Goal: Task Accomplishment & Management: Manage account settings

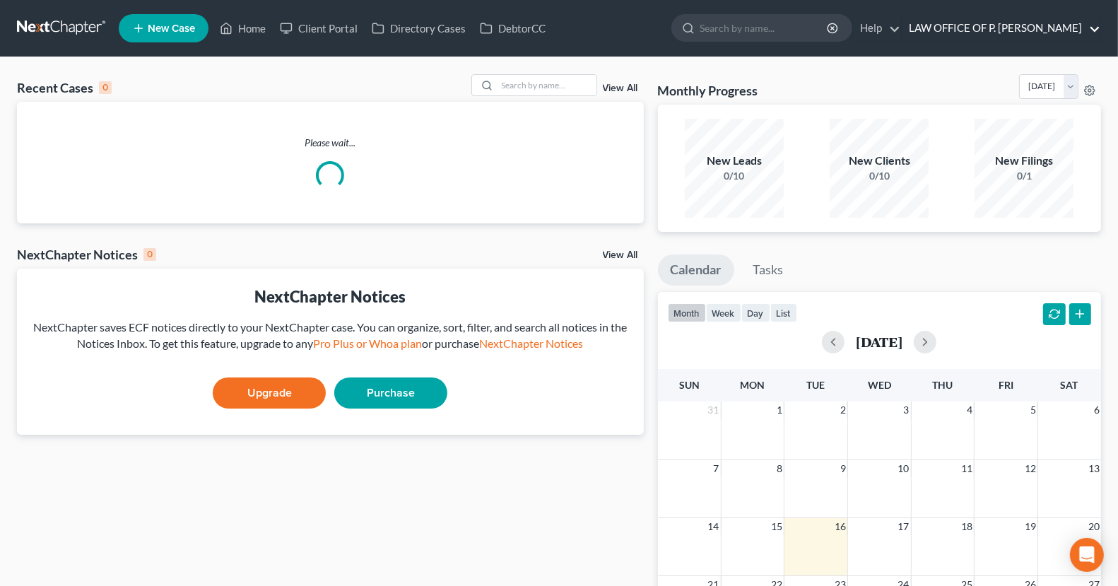
click at [1019, 22] on link "LAW OFFICE OF P. [PERSON_NAME]" at bounding box center [1000, 28] width 199 height 25
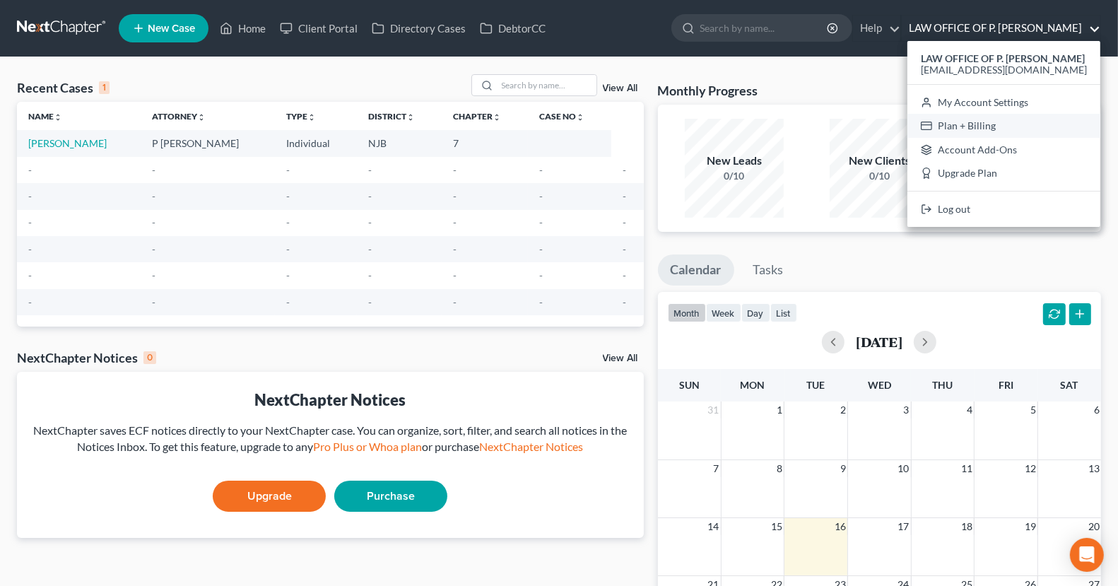
click at [982, 124] on link "Plan + Billing" at bounding box center [1003, 126] width 193 height 24
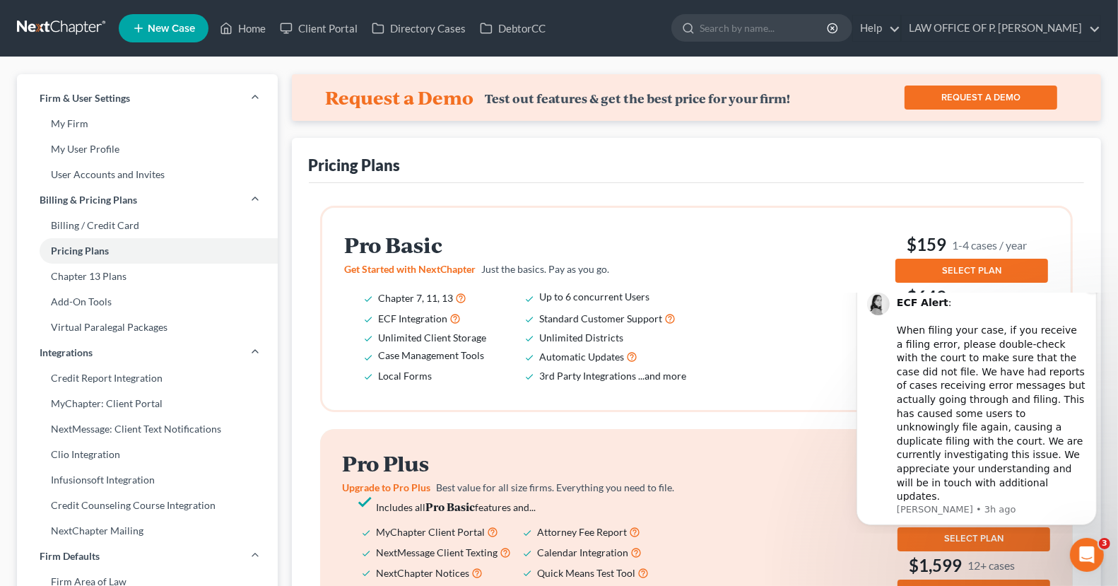
click at [1094, 285] on icon "Dismiss notification" at bounding box center [1091, 282] width 5 height 5
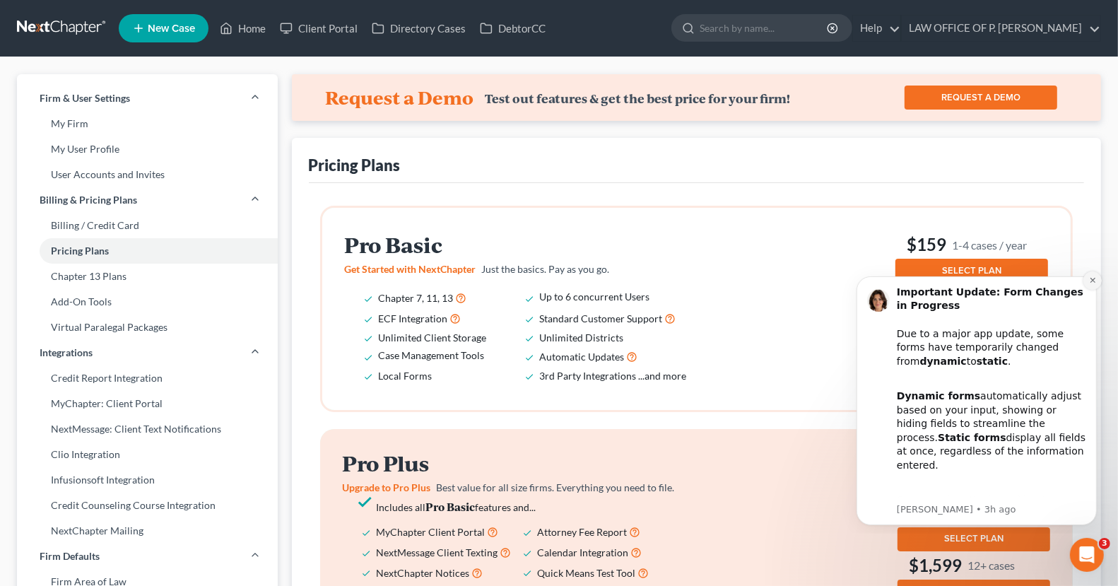
click at [1095, 276] on icon "Dismiss notification" at bounding box center [1092, 280] width 8 height 8
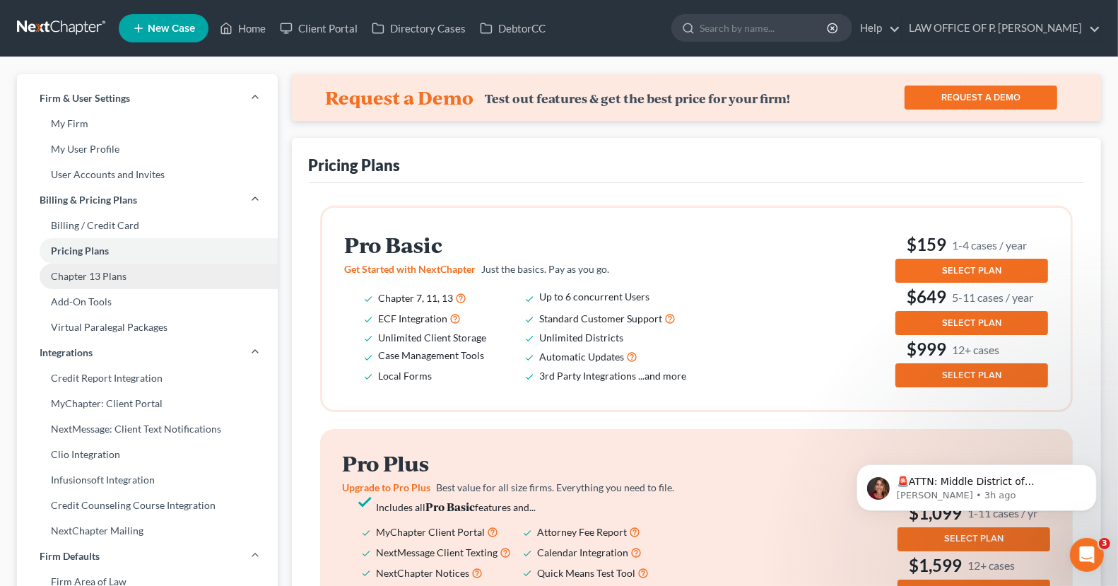
click at [114, 285] on link "Chapter 13 Plans" at bounding box center [147, 276] width 261 height 25
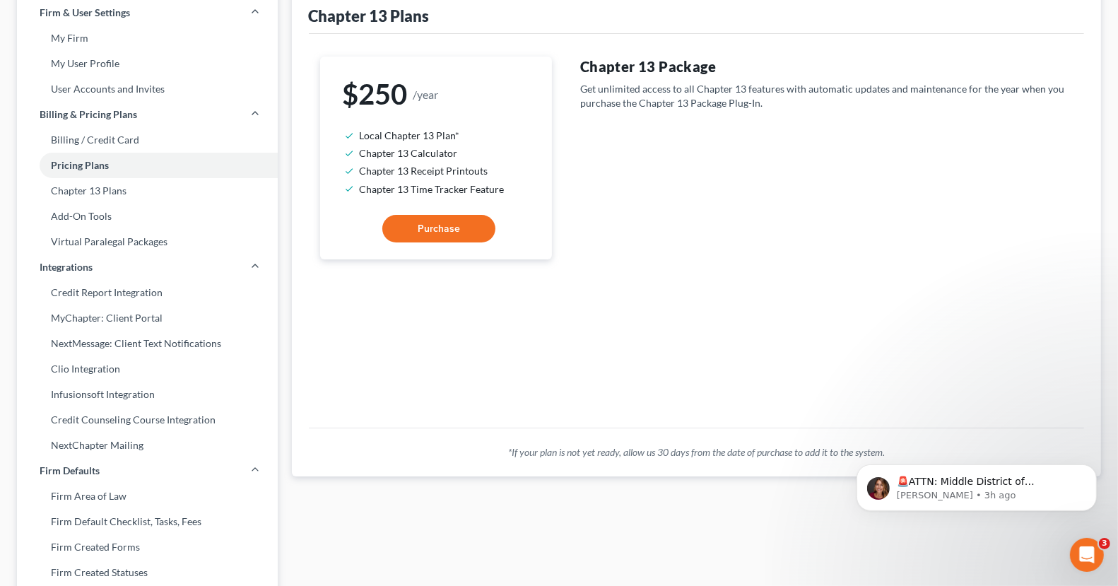
scroll to position [88, 0]
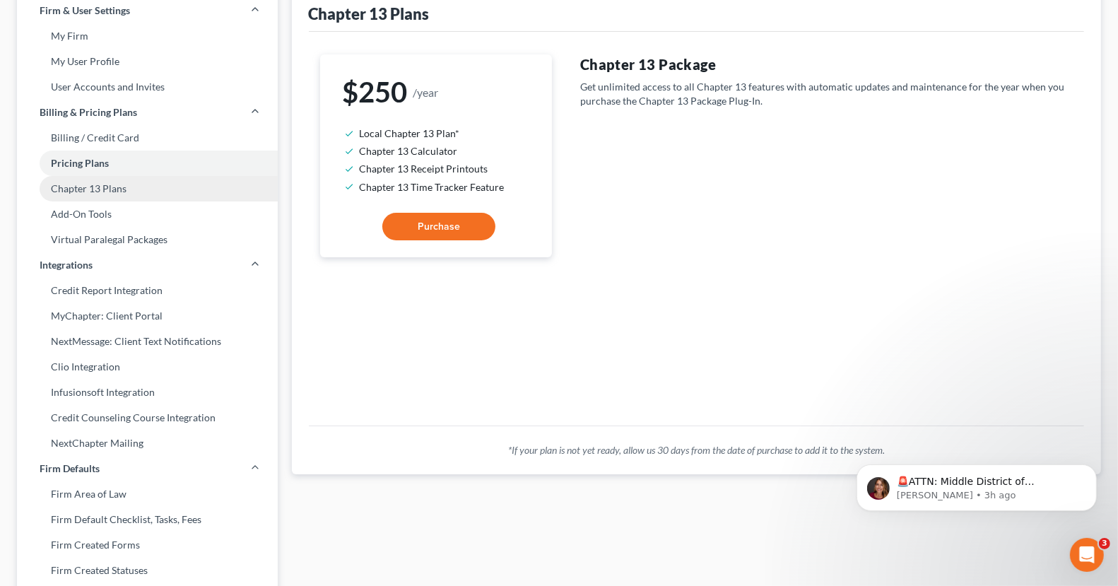
click at [92, 190] on link "Chapter 13 Plans" at bounding box center [147, 188] width 261 height 25
click at [124, 218] on link "Add-On Tools" at bounding box center [147, 213] width 261 height 25
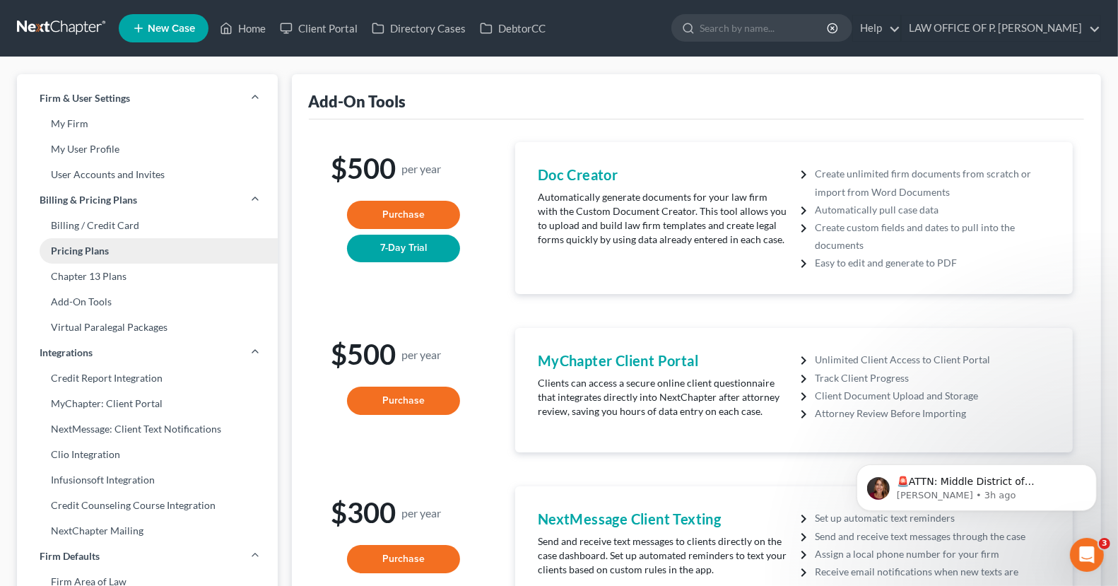
click at [83, 254] on link "Pricing Plans" at bounding box center [147, 250] width 261 height 25
